Goal: Obtain resource: Download file/media

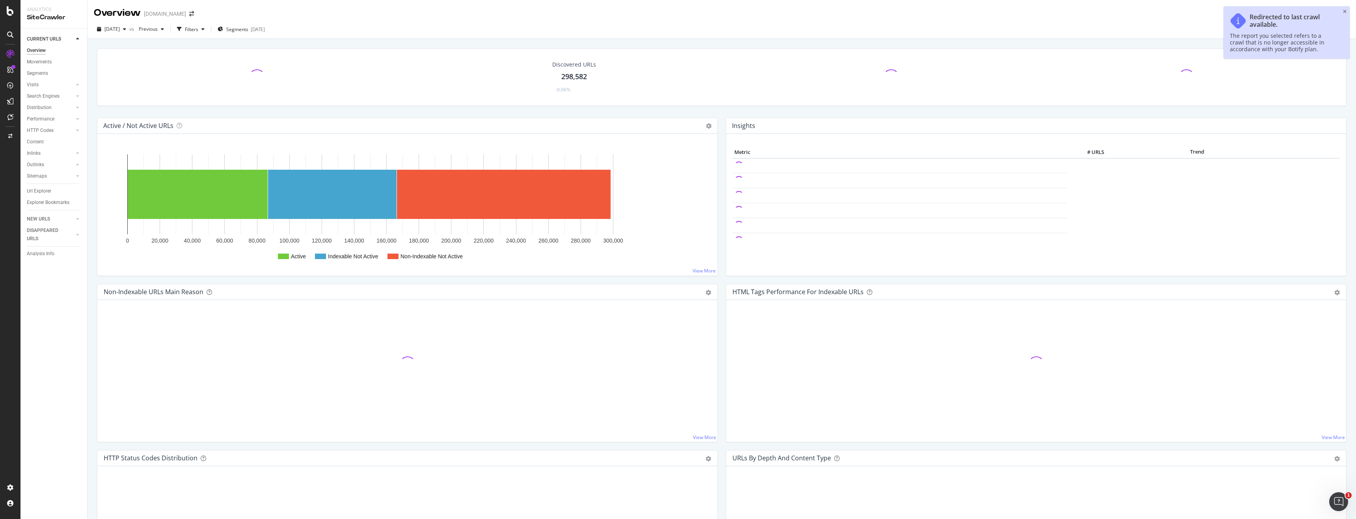
click at [1344, 8] on div "Redirected to last crawl available. The report you selected refers to a crawl t…" at bounding box center [1286, 32] width 126 height 52
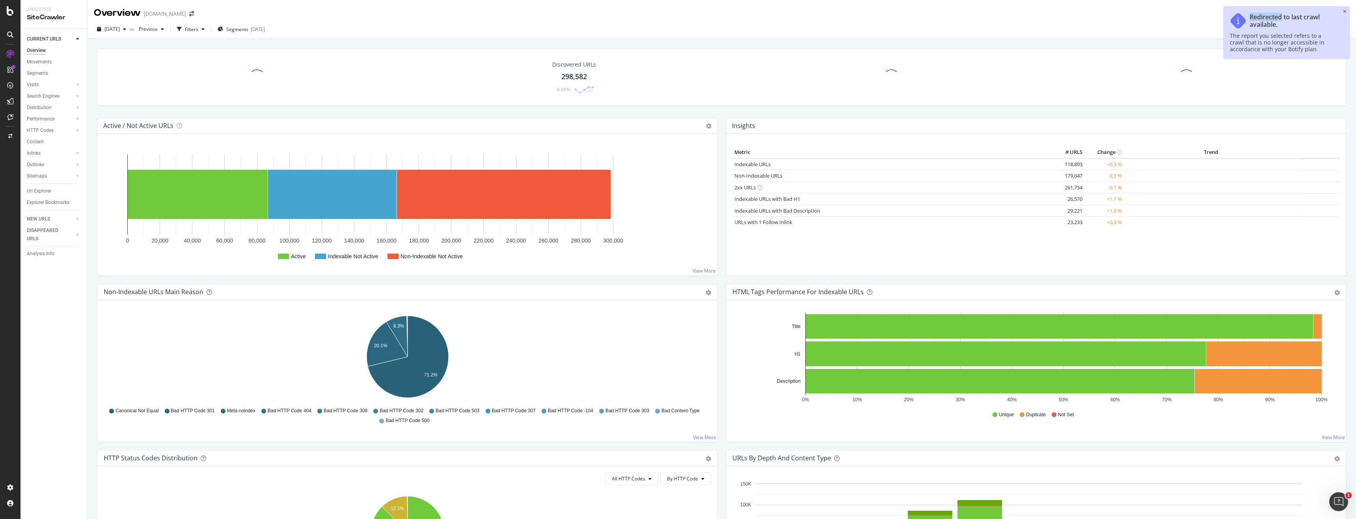
click at [1344, 8] on div "Redirected to last crawl available. The report you selected refers to a crawl t…" at bounding box center [1286, 32] width 126 height 52
click at [1345, 13] on icon "close toast" at bounding box center [1345, 11] width 4 height 5
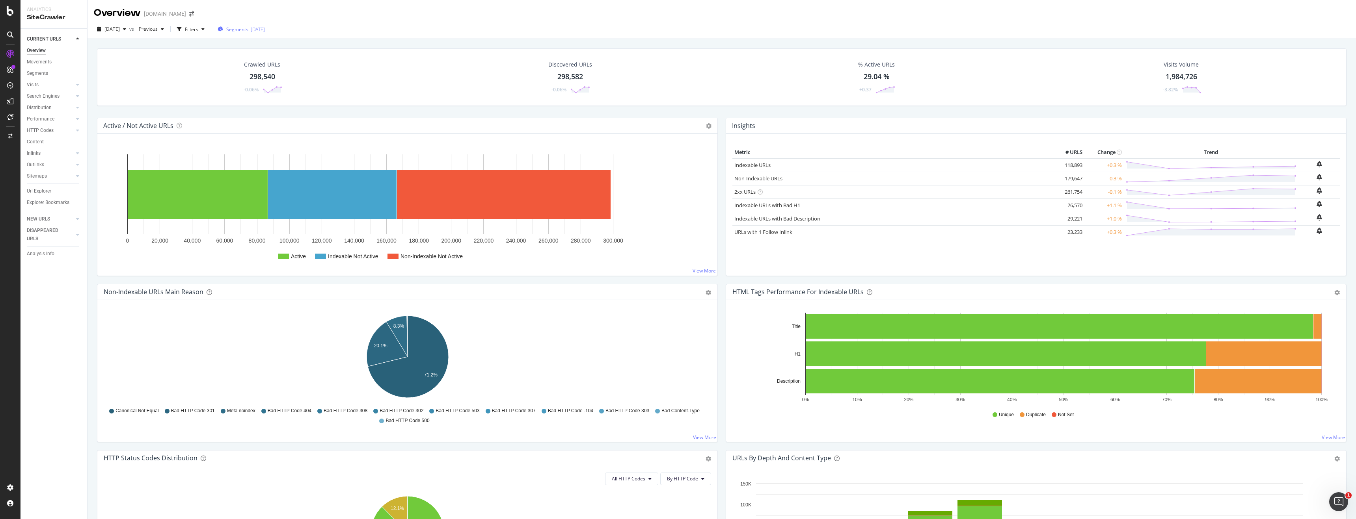
click at [265, 33] on div "Segments [DATE]" at bounding box center [241, 29] width 47 height 12
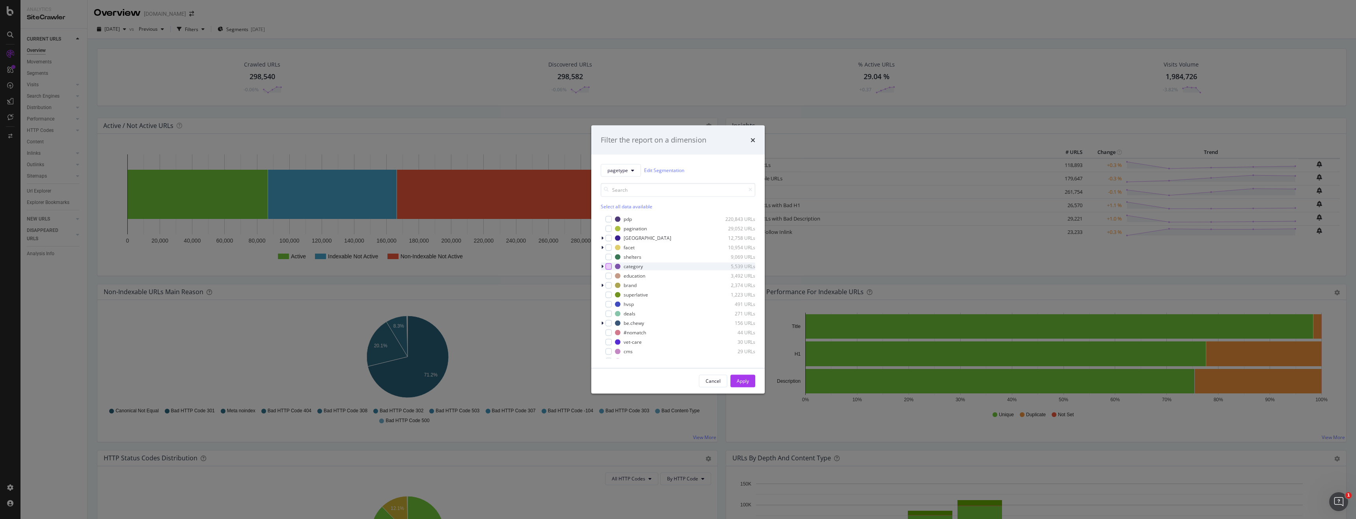
click at [608, 268] on div "modal" at bounding box center [608, 266] width 6 height 6
click at [612, 270] on div "category 5,539 URLs" at bounding box center [678, 266] width 154 height 8
click at [617, 207] on div "Select all data available" at bounding box center [678, 206] width 154 height 7
click at [748, 383] on div "Apply" at bounding box center [743, 381] width 12 height 7
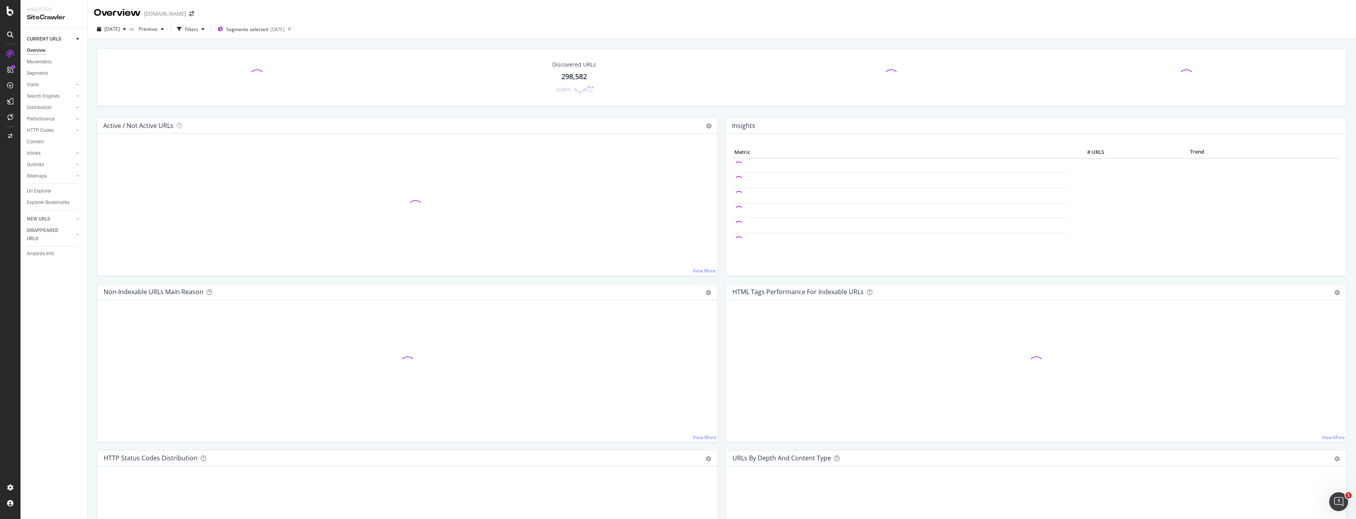
click at [255, 67] on div "Discovered URLs 298,582 -0.06%" at bounding box center [721, 77] width 1249 height 58
click at [258, 72] on span at bounding box center [257, 77] width 16 height 16
click at [259, 71] on span at bounding box center [257, 77] width 16 height 16
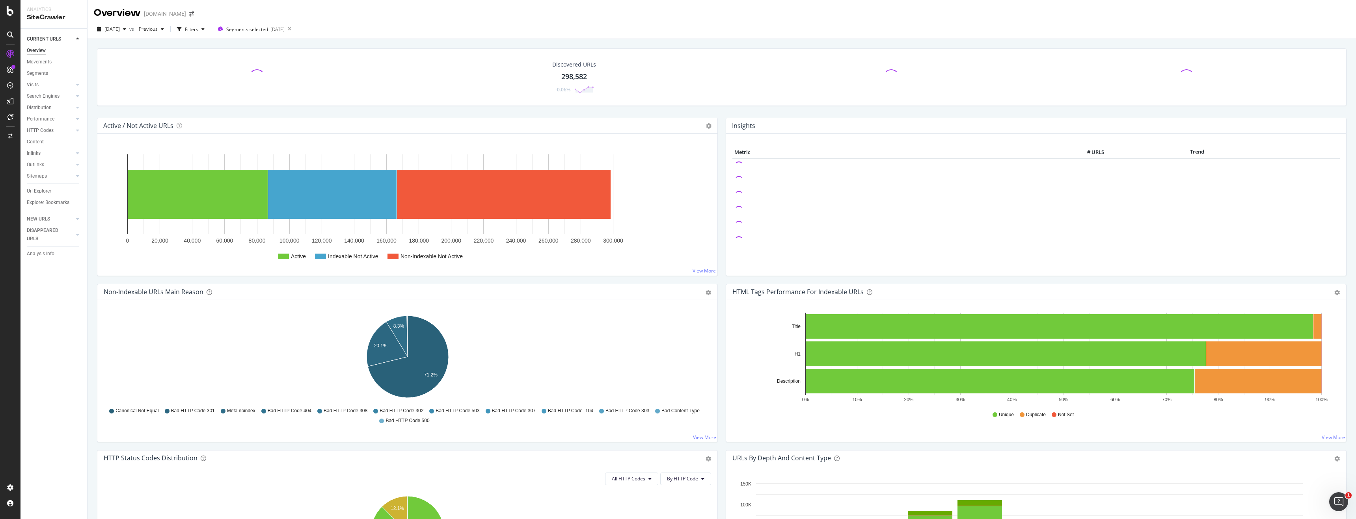
click at [567, 76] on div "298,582" at bounding box center [574, 77] width 26 height 10
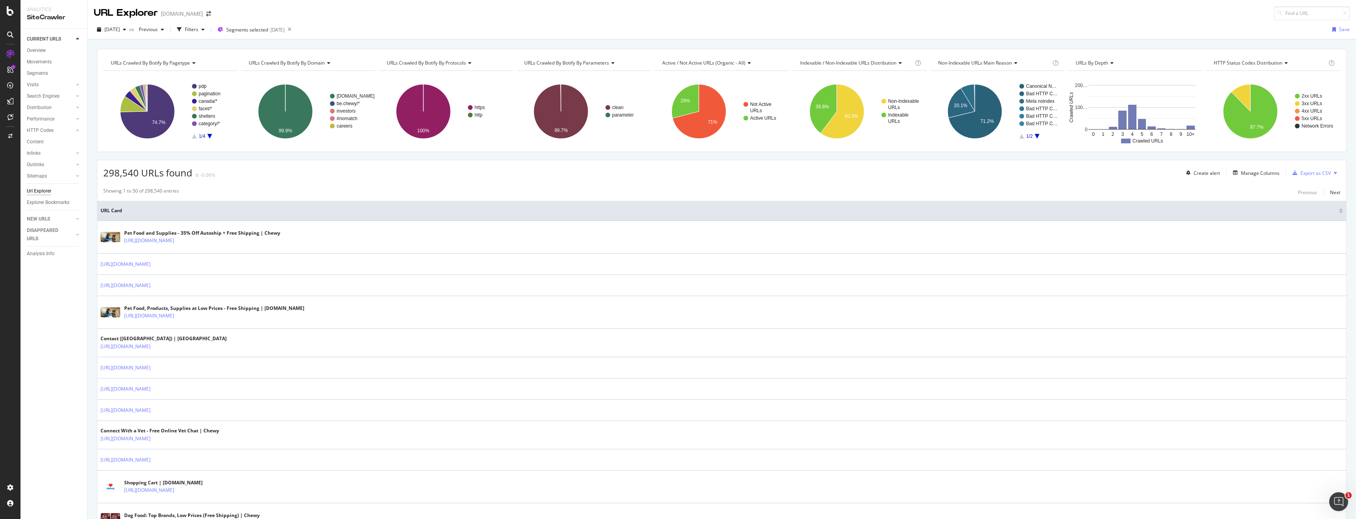
click at [253, 170] on div "298,540 URLs found -0.06% Create alert Manage Columns Export as CSV" at bounding box center [721, 169] width 1248 height 19
click at [1269, 175] on div "Manage Columns" at bounding box center [1260, 173] width 39 height 7
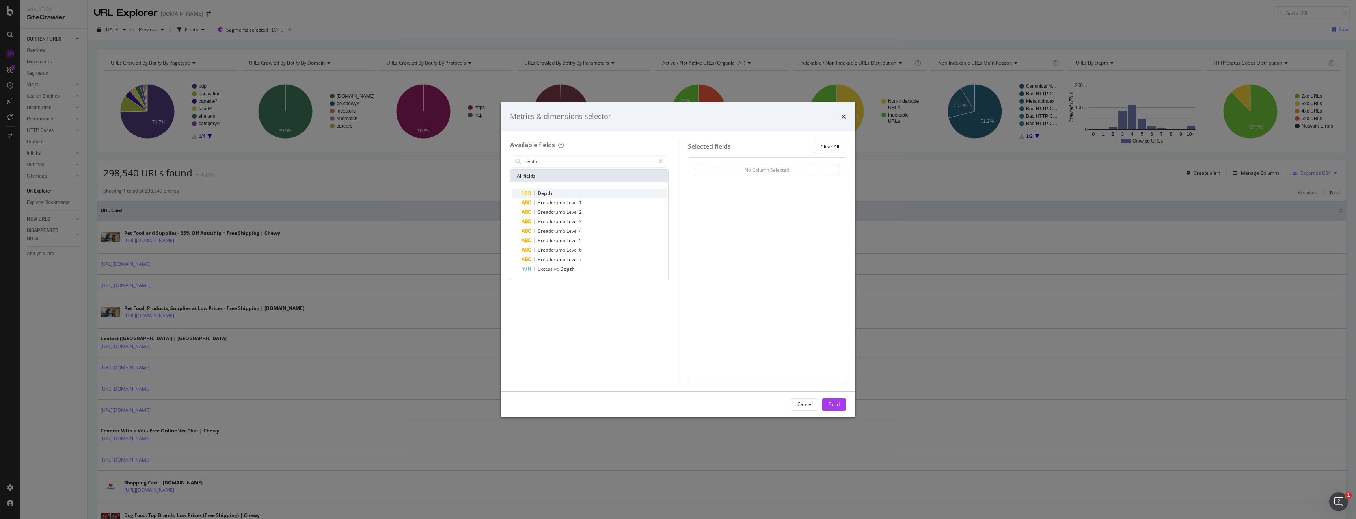
type input "depth"
click at [605, 190] on div "Depth" at bounding box center [593, 193] width 145 height 9
click at [833, 408] on div "Build" at bounding box center [833, 405] width 11 height 12
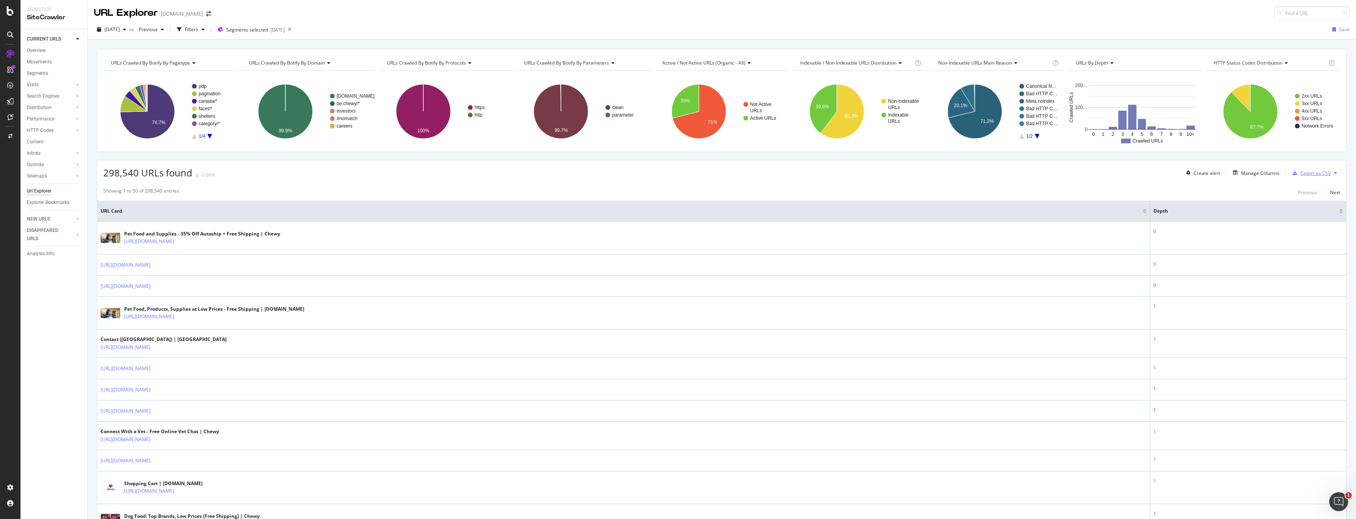
click at [1315, 171] on div "Export as CSV" at bounding box center [1315, 173] width 30 height 7
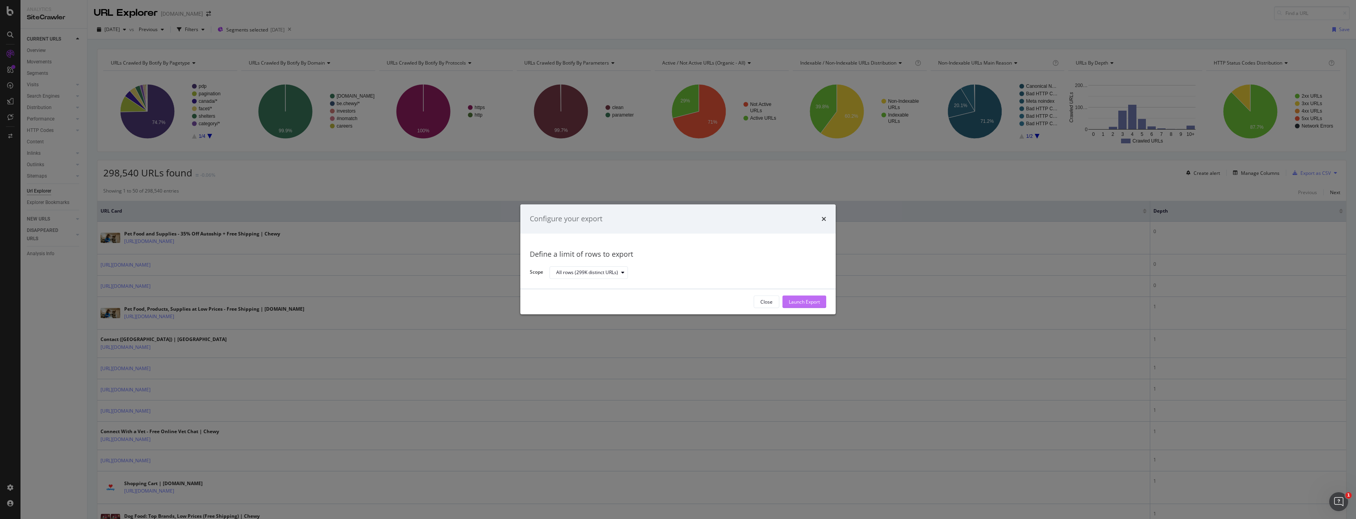
click at [806, 306] on div "Launch Export" at bounding box center [804, 302] width 31 height 12
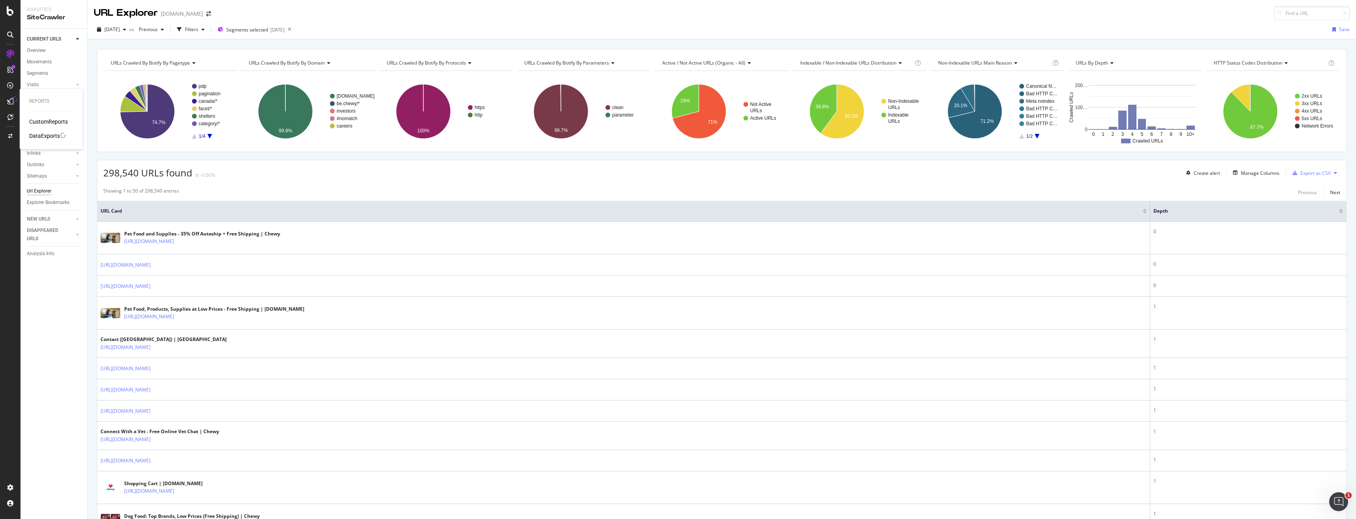
click at [40, 136] on div "DataExports" at bounding box center [44, 136] width 31 height 8
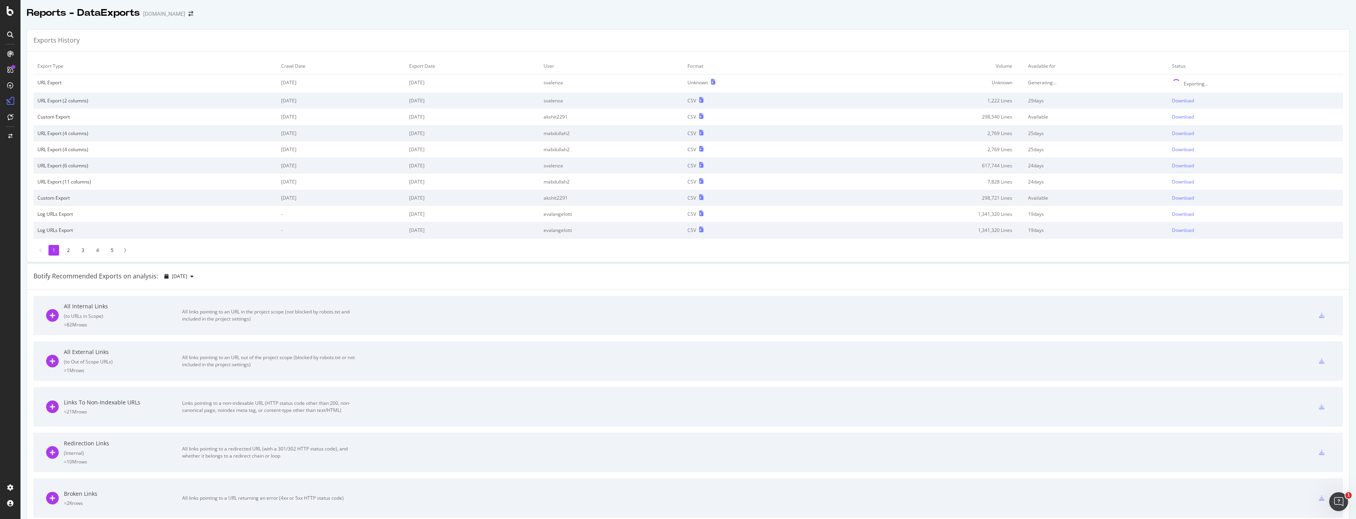
click at [1267, 86] on div "Exporting..." at bounding box center [1255, 83] width 167 height 9
